Goal: Entertainment & Leisure: Consume media (video, audio)

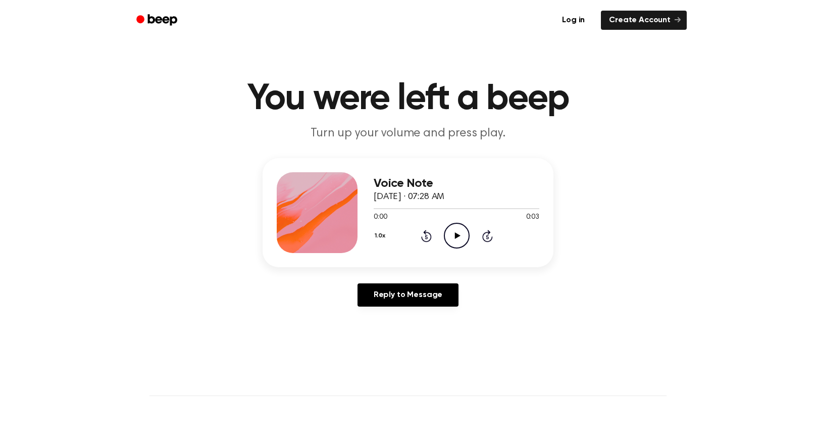
click at [462, 233] on icon "Play Audio" at bounding box center [457, 236] width 26 height 26
click at [451, 240] on icon "Play Audio" at bounding box center [457, 236] width 26 height 26
click at [450, 242] on icon "Play Audio" at bounding box center [457, 236] width 26 height 26
